Goal: Task Accomplishment & Management: Manage account settings

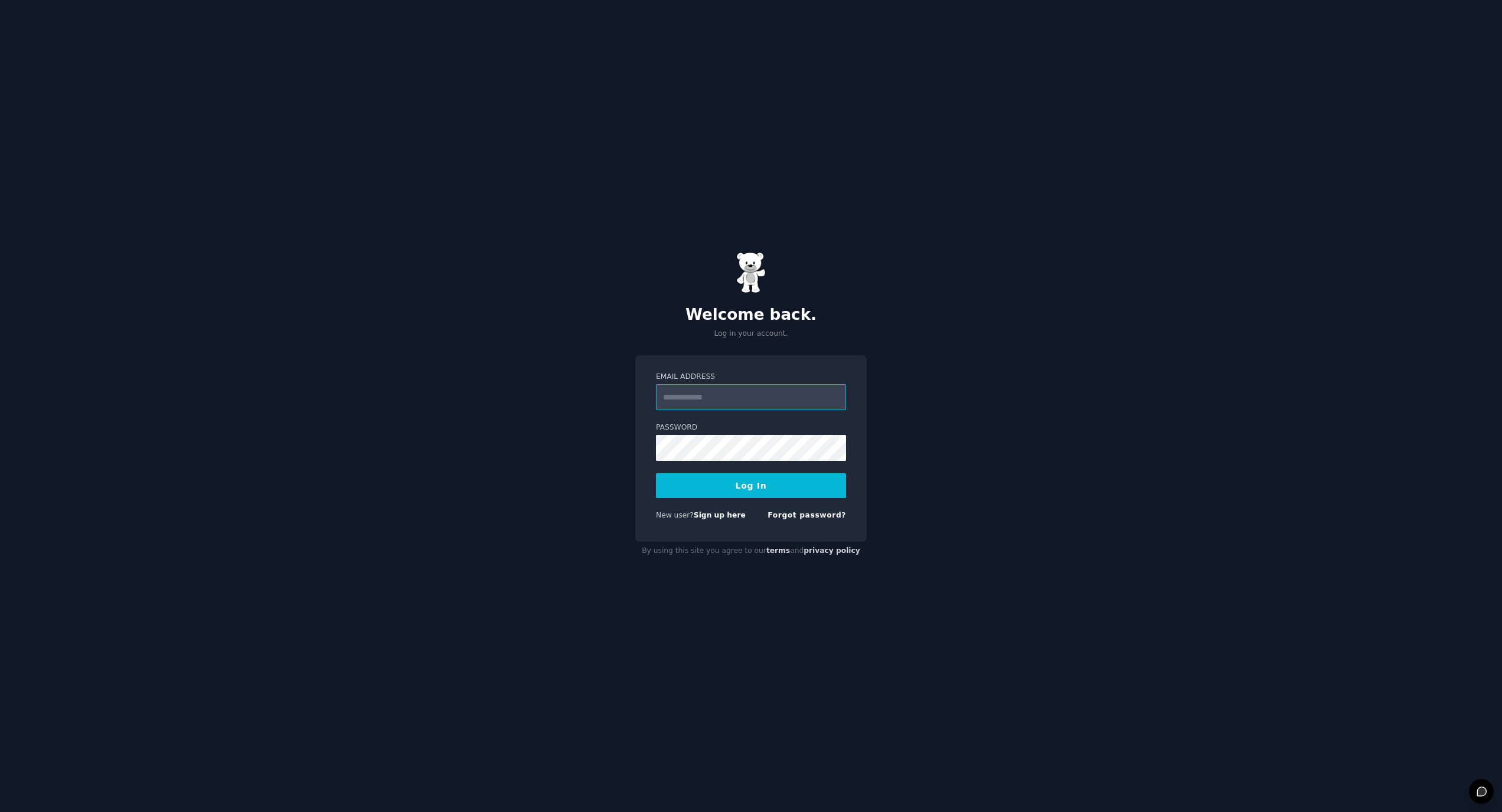
click at [741, 395] on input "Email Address" at bounding box center [751, 397] width 190 height 26
type input "**********"
click at [656, 473] on button "Log In" at bounding box center [751, 485] width 190 height 25
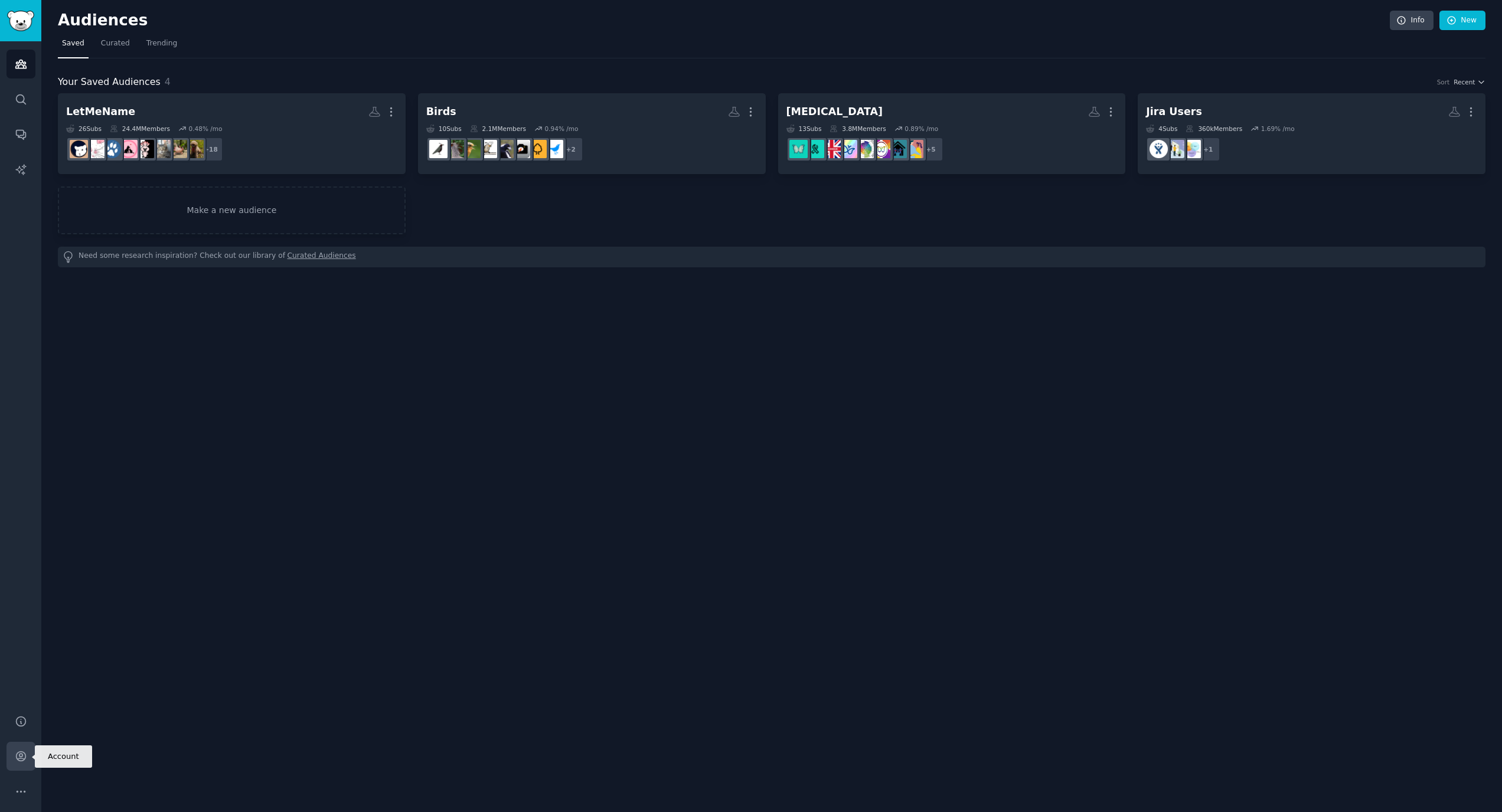
click at [25, 760] on icon "Sidebar" at bounding box center [21, 756] width 12 height 12
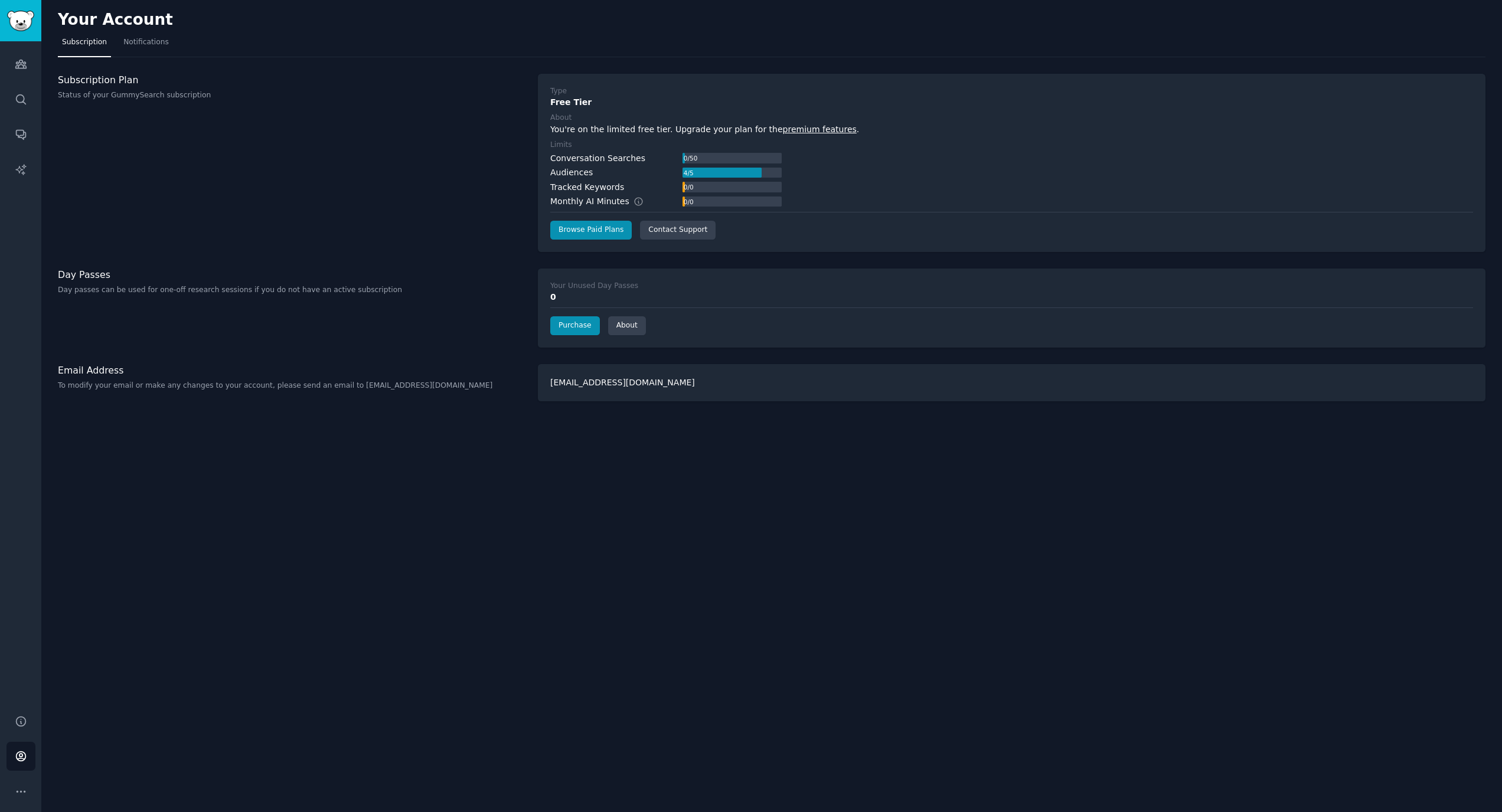
click at [585, 287] on div "Your Unused Day Passes" at bounding box center [595, 287] width 88 height 11
drag, startPoint x: 585, startPoint y: 287, endPoint x: 542, endPoint y: 284, distance: 43.1
click at [542, 284] on div "Your Unused Day Passes 0 Purchase About" at bounding box center [1012, 308] width 948 height 79
click at [554, 285] on div "Your Unused Day Passes" at bounding box center [595, 287] width 88 height 11
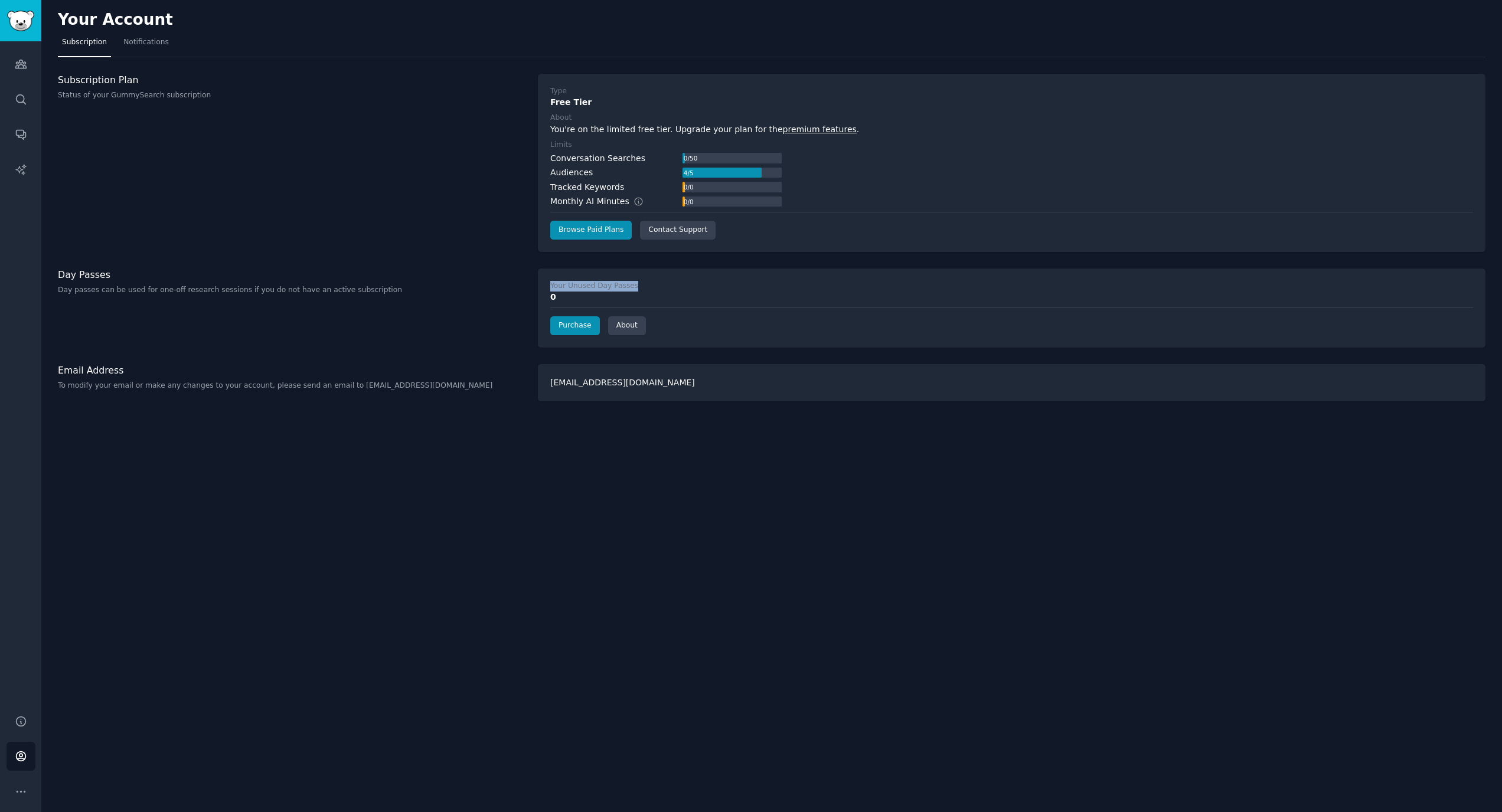
drag, startPoint x: 554, startPoint y: 285, endPoint x: 633, endPoint y: 289, distance: 79.1
click at [633, 289] on label "Your Unused Day Passes" at bounding box center [1012, 287] width 923 height 11
